Goal: Navigation & Orientation: Find specific page/section

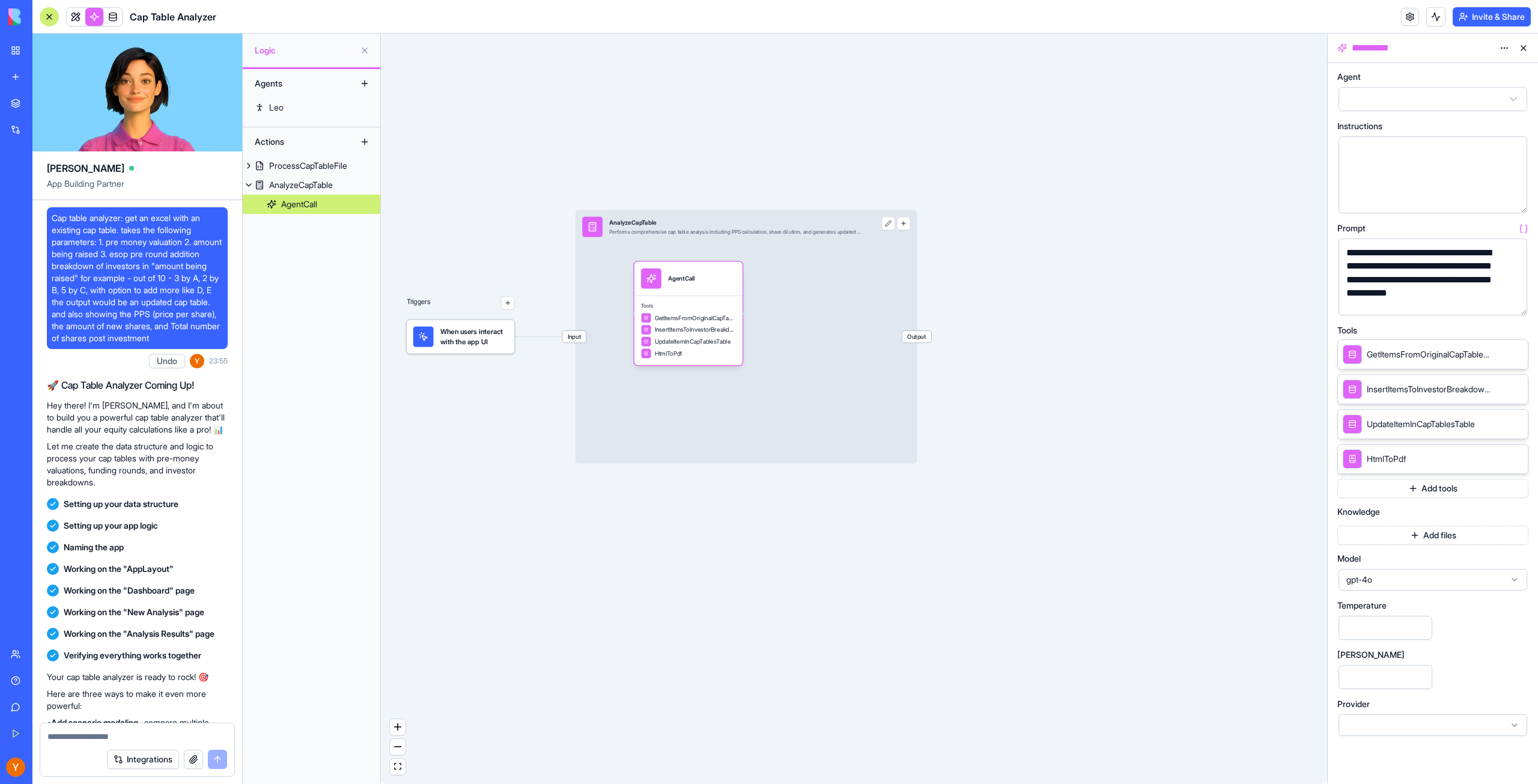
scroll to position [1149, 0]
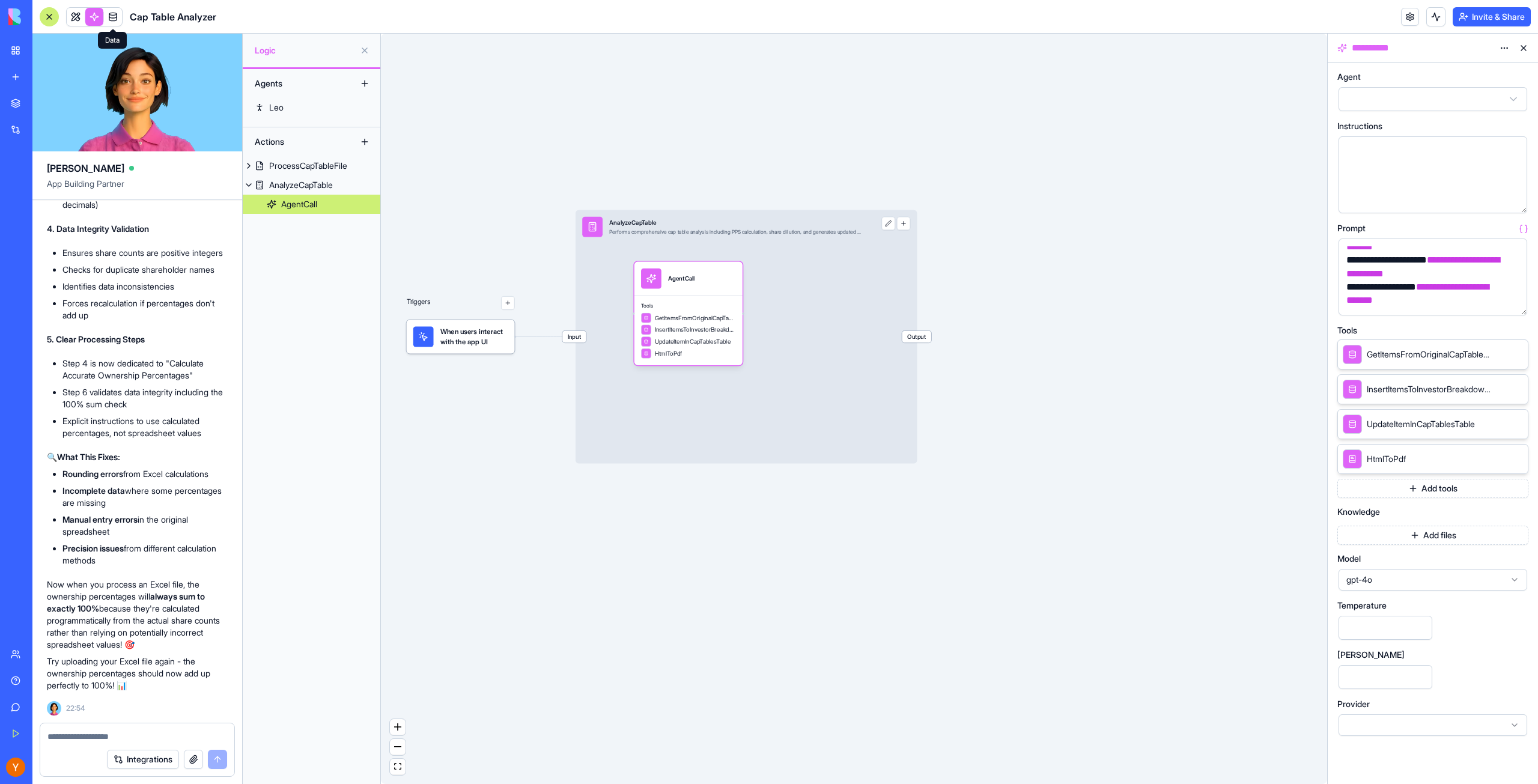
click at [113, 17] on span at bounding box center [113, 17] width 34 height 34
click at [119, 22] on span at bounding box center [113, 17] width 34 height 34
click at [118, 22] on span at bounding box center [113, 17] width 34 height 34
click at [95, 21] on link at bounding box center [94, 17] width 18 height 18
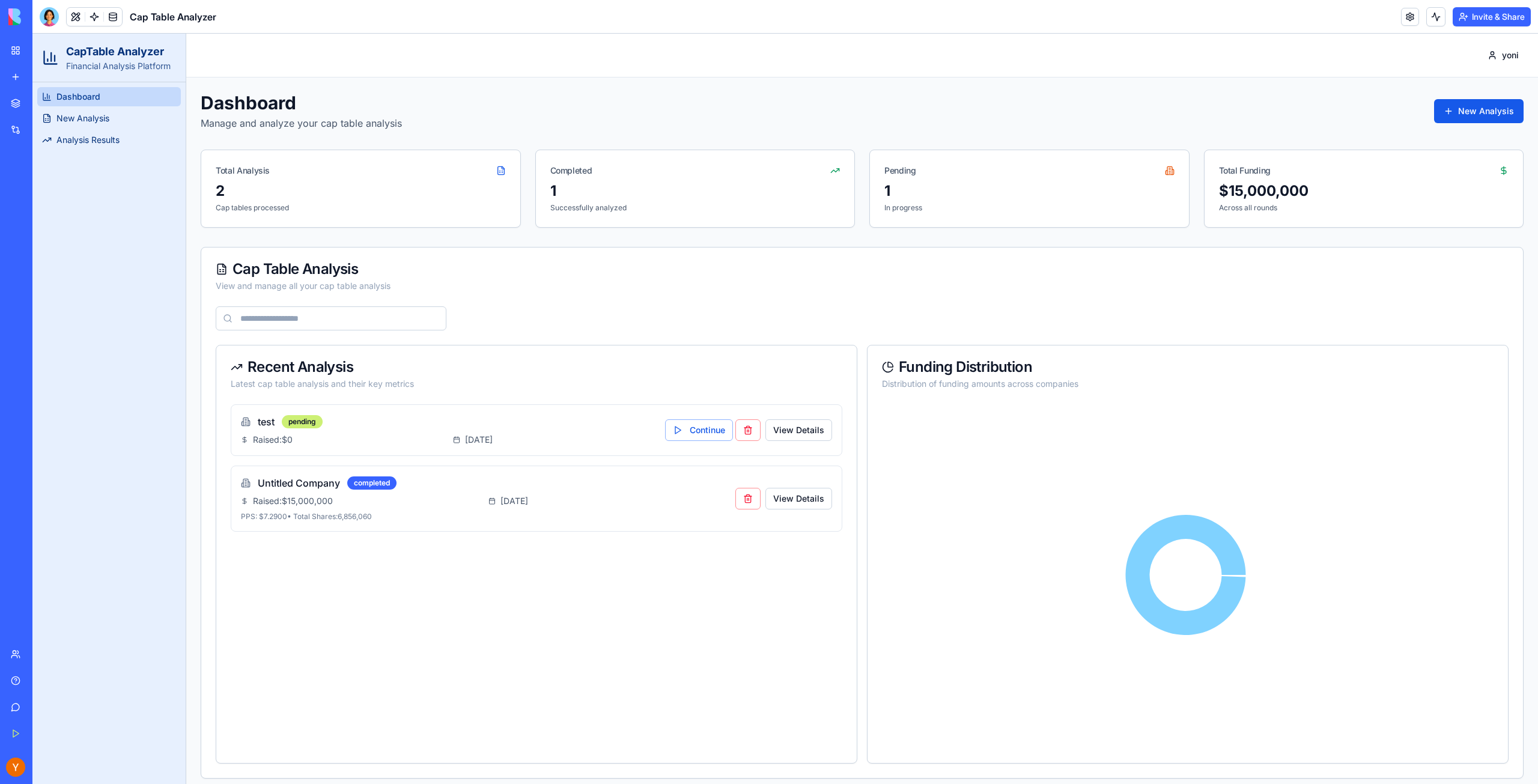
drag, startPoint x: 1266, startPoint y: 102, endPoint x: 1161, endPoint y: 108, distance: 105.2
click at [1267, 98] on div "Dashboard Manage and analyze your cap table analysis New Analysis" at bounding box center [862, 111] width 1323 height 39
click at [110, 15] on link at bounding box center [113, 17] width 18 height 18
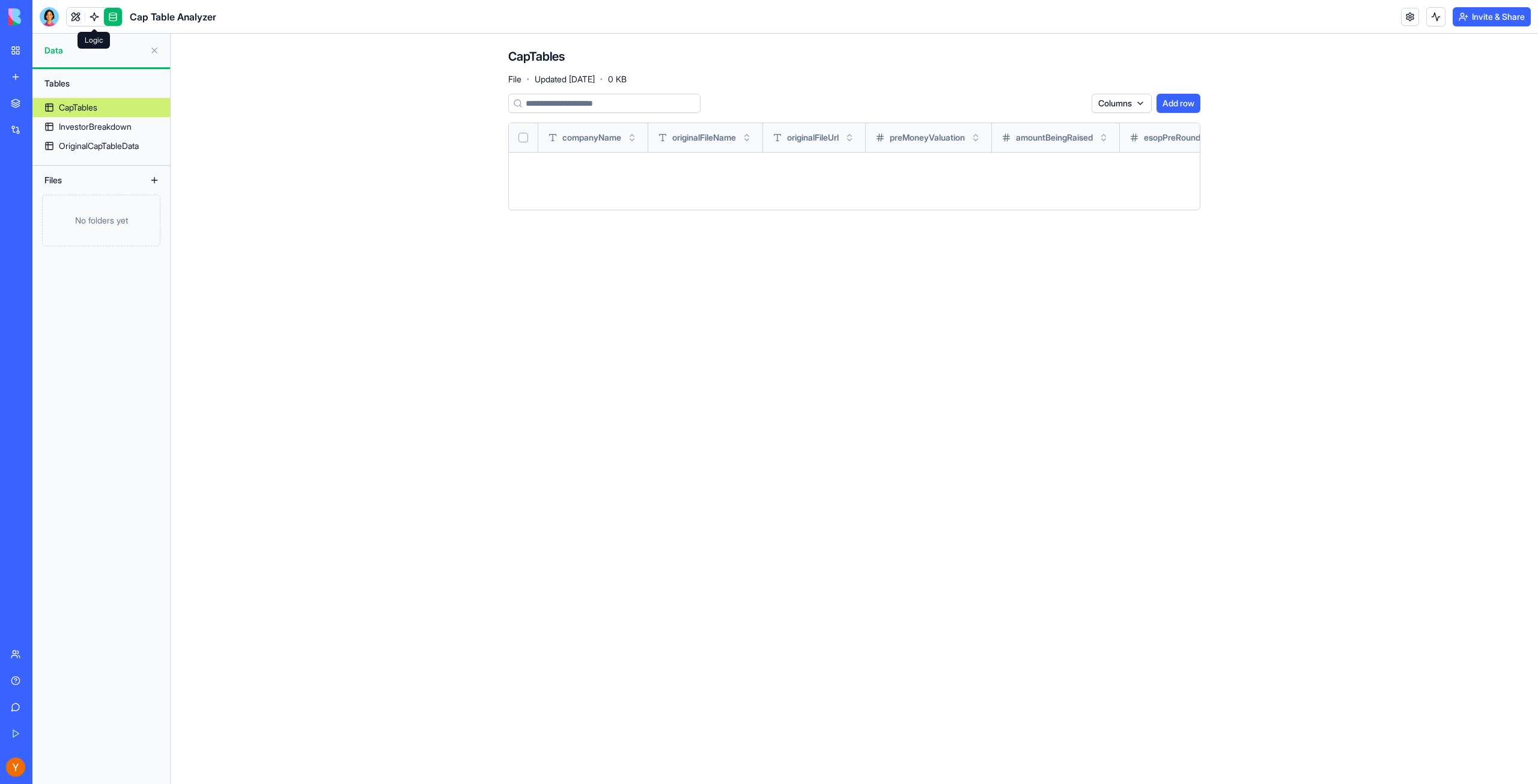
click at [93, 19] on link at bounding box center [94, 17] width 18 height 18
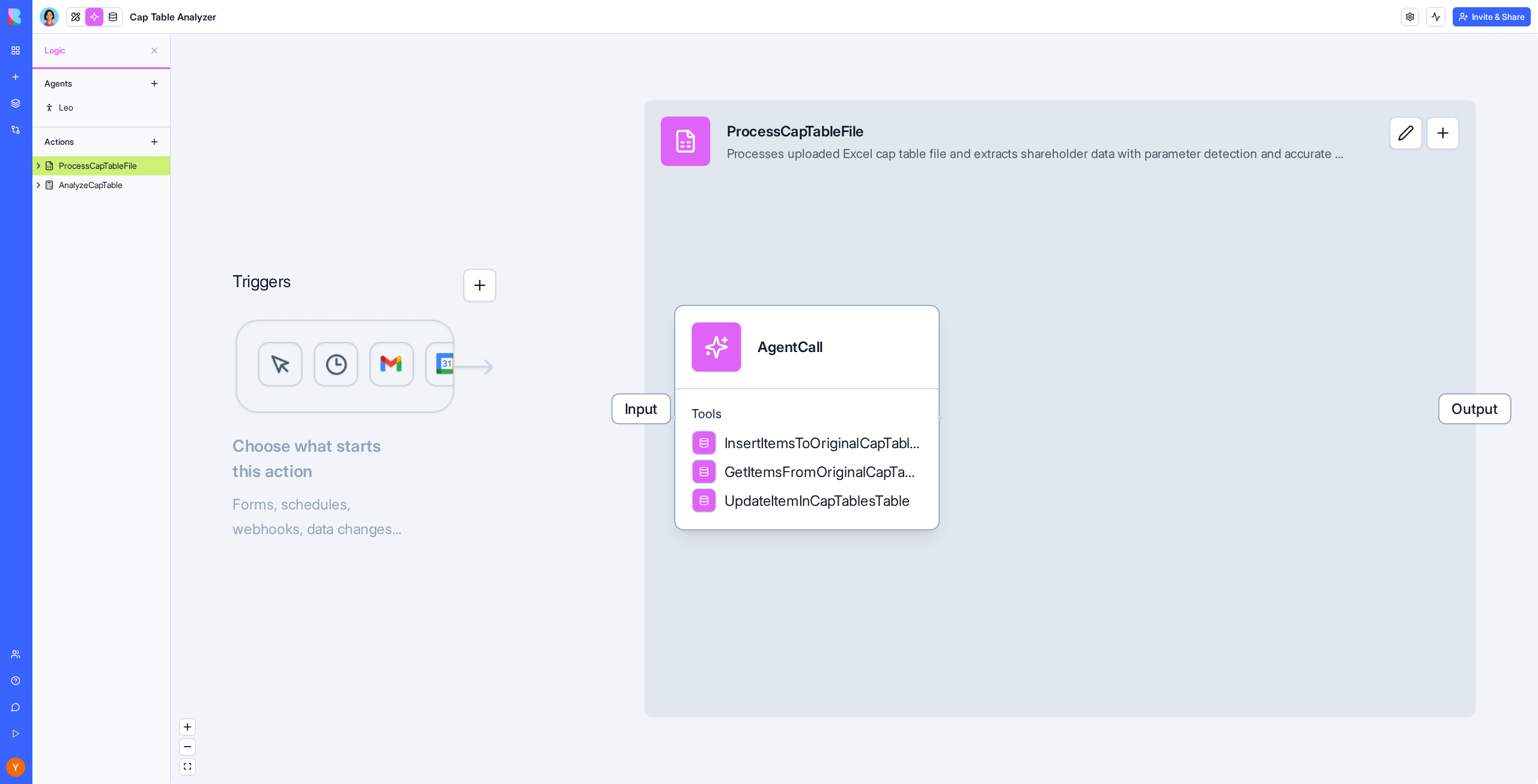
click at [478, 296] on button "button" at bounding box center [479, 285] width 33 height 33
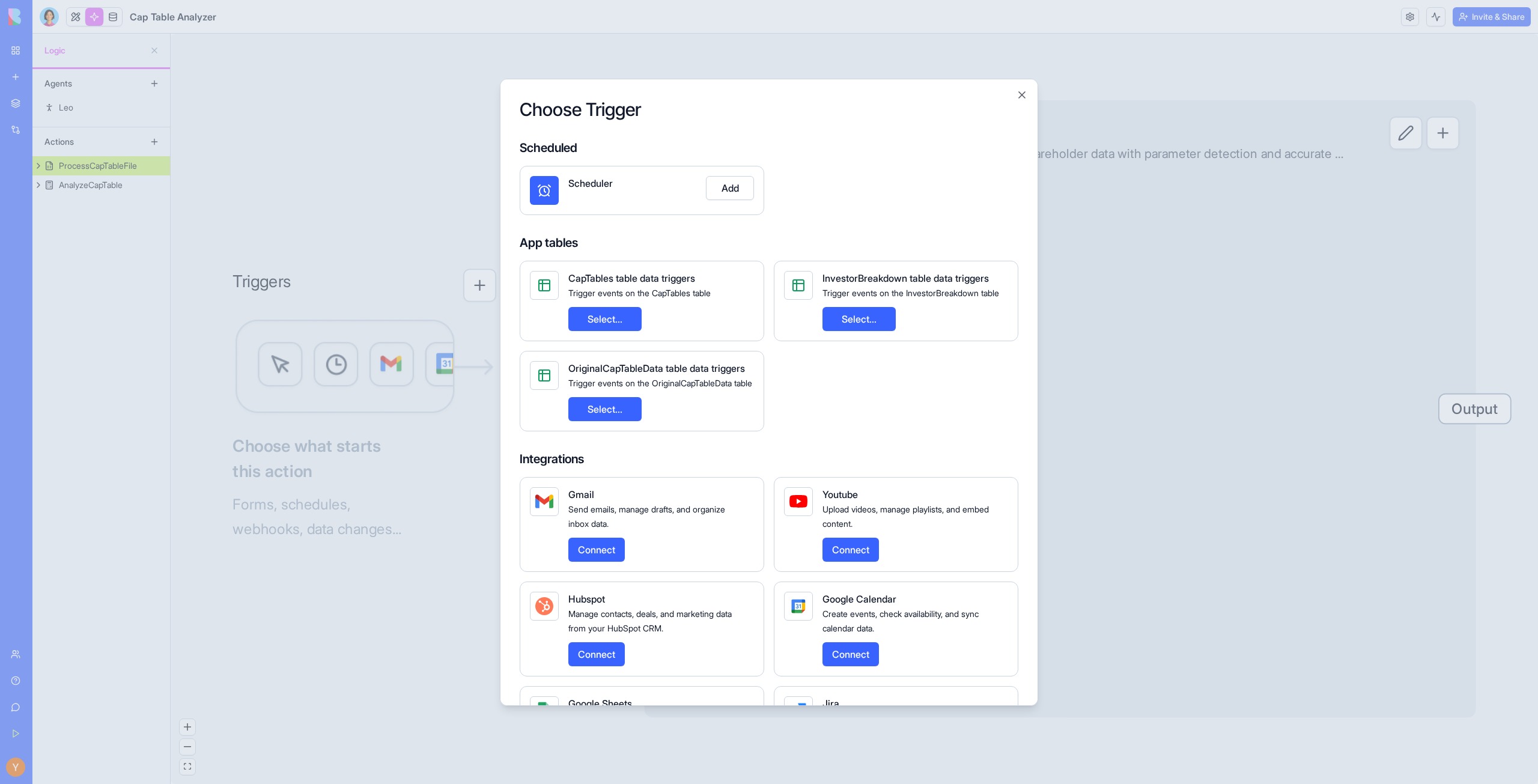
click at [432, 184] on div at bounding box center [769, 392] width 1538 height 784
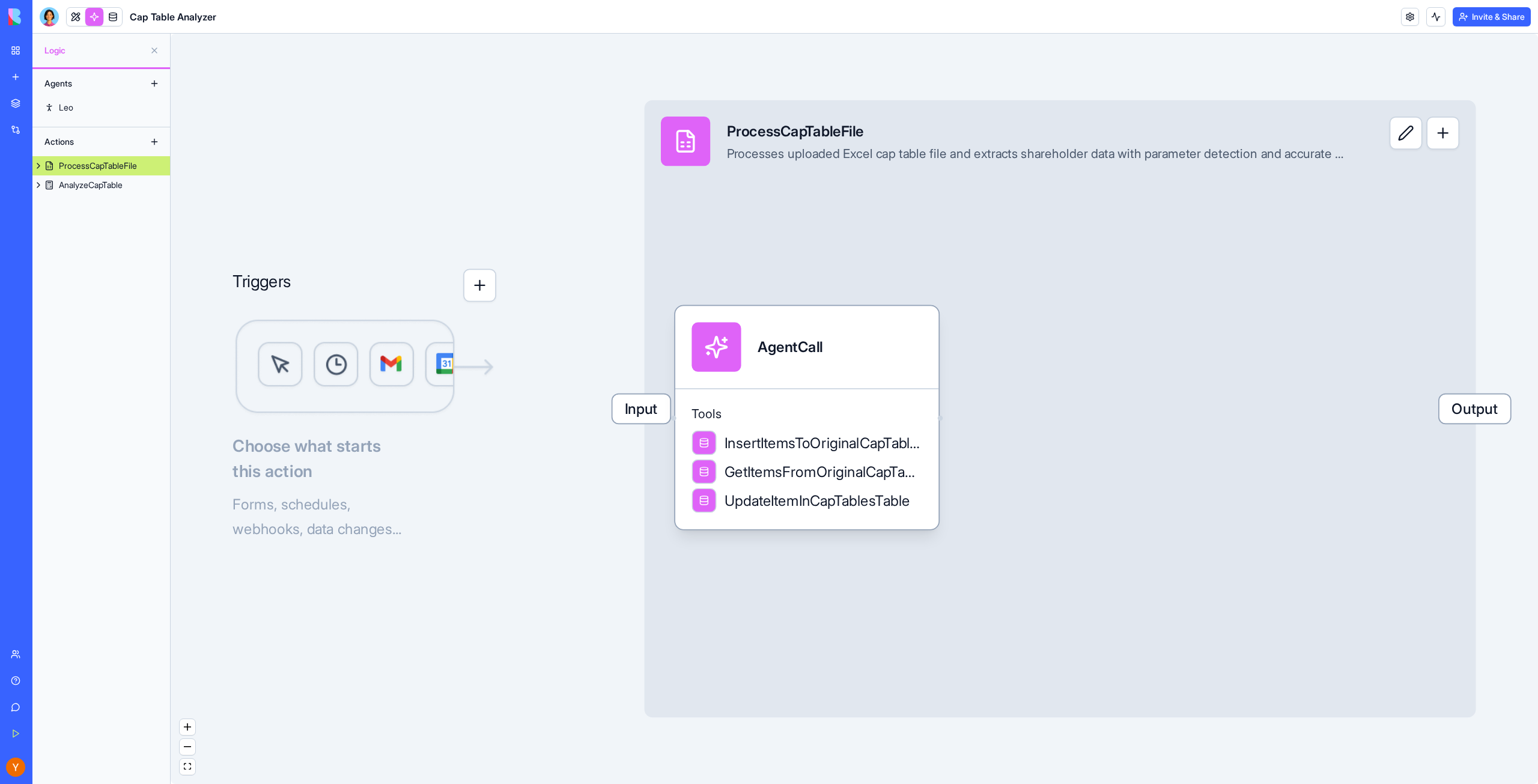
click at [208, 146] on div "Triggers Choose what starts this action Forms, schedules, webhooks, data change…" at bounding box center [854, 409] width 1367 height 750
click at [15, 44] on link "My Workspace" at bounding box center [27, 51] width 48 height 24
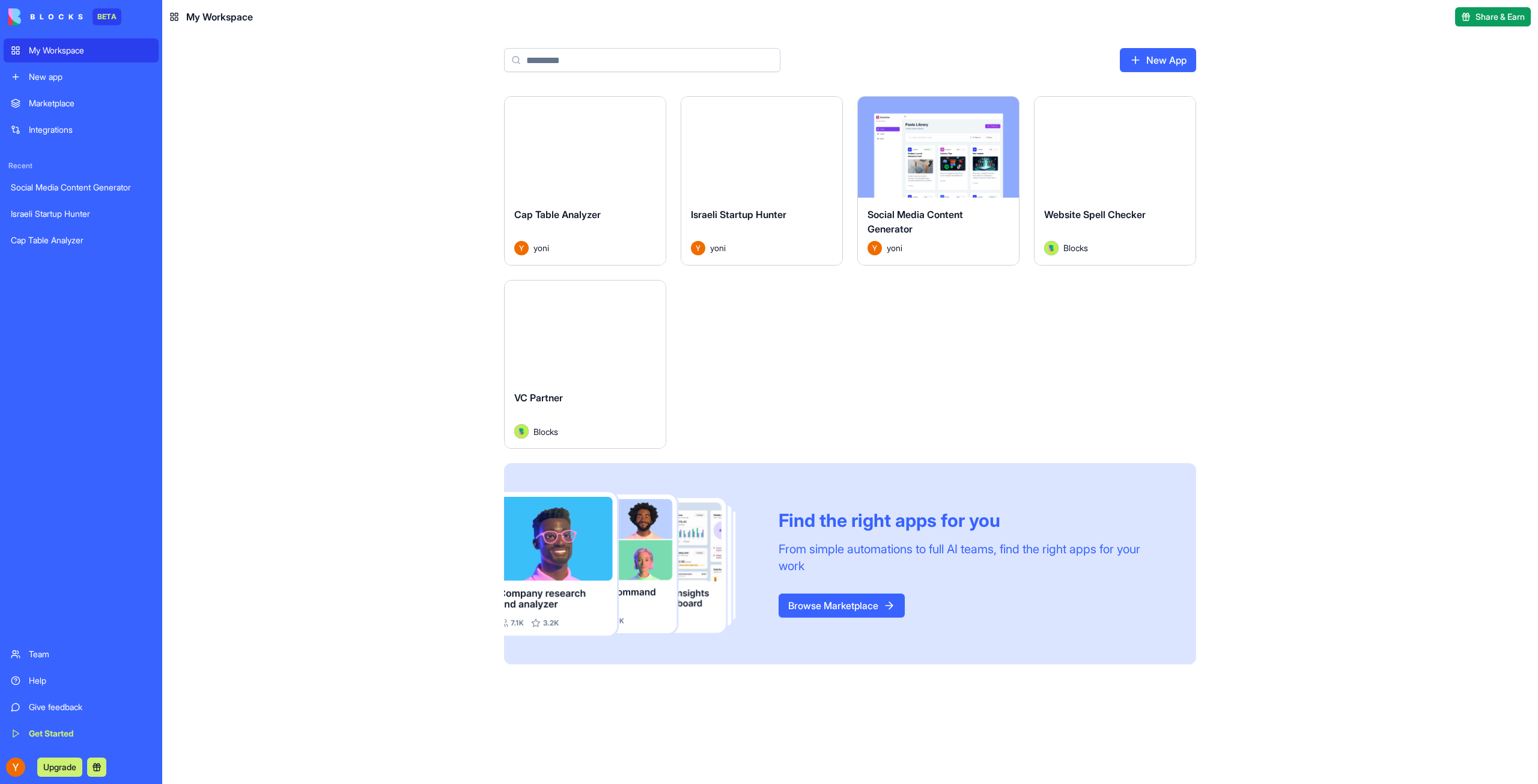
click at [84, 53] on div "My Workspace" at bounding box center [90, 50] width 122 height 12
click at [757, 147] on button "Launch" at bounding box center [762, 147] width 90 height 24
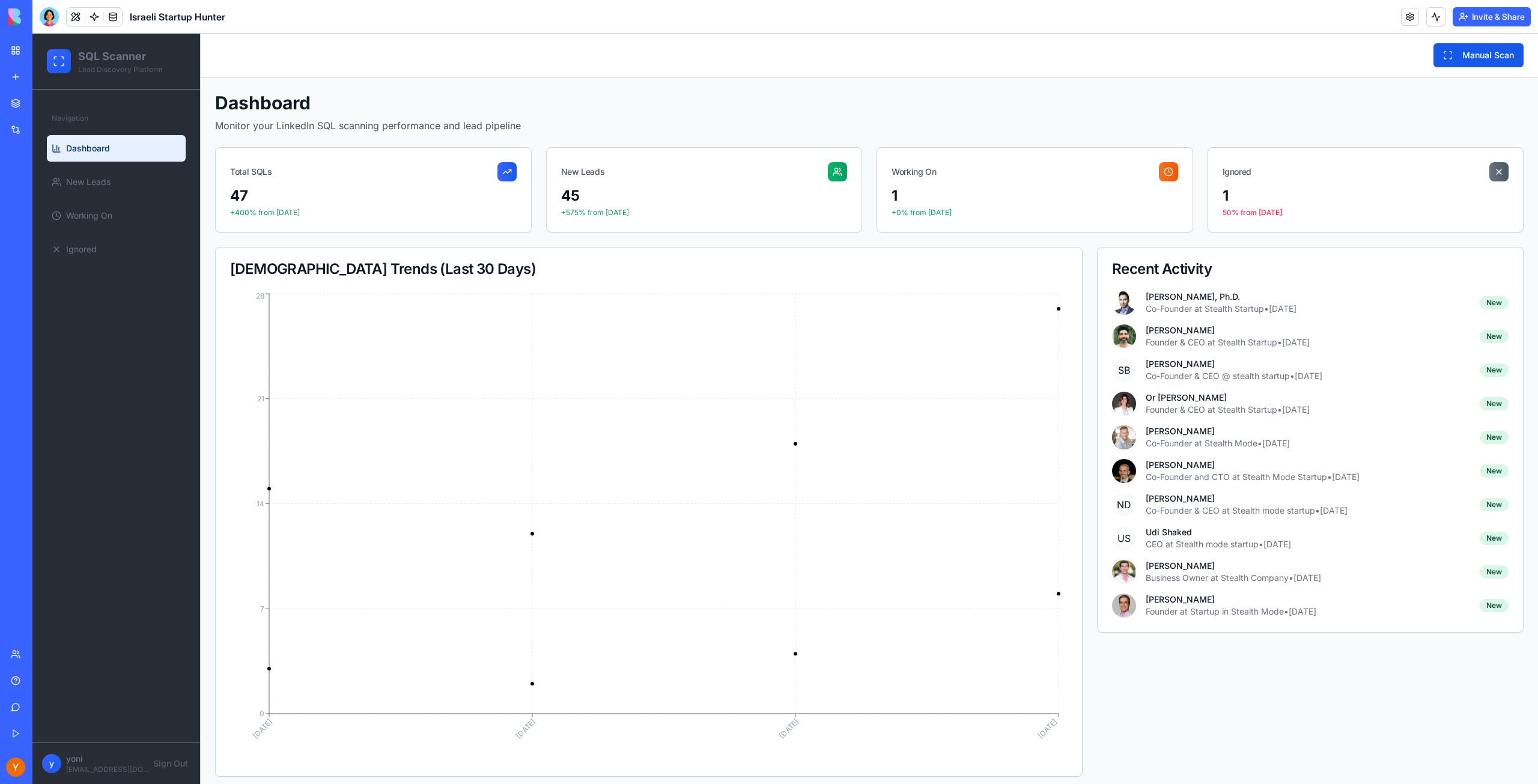
click at [1240, 240] on div "Dashboard Monitor your LinkedIn SQL scanning performance and lead pipeline Tota…" at bounding box center [869, 434] width 1308 height 685
click at [98, 188] on link "New Leads" at bounding box center [117, 182] width 139 height 27
